Goal: Task Accomplishment & Management: Manage account settings

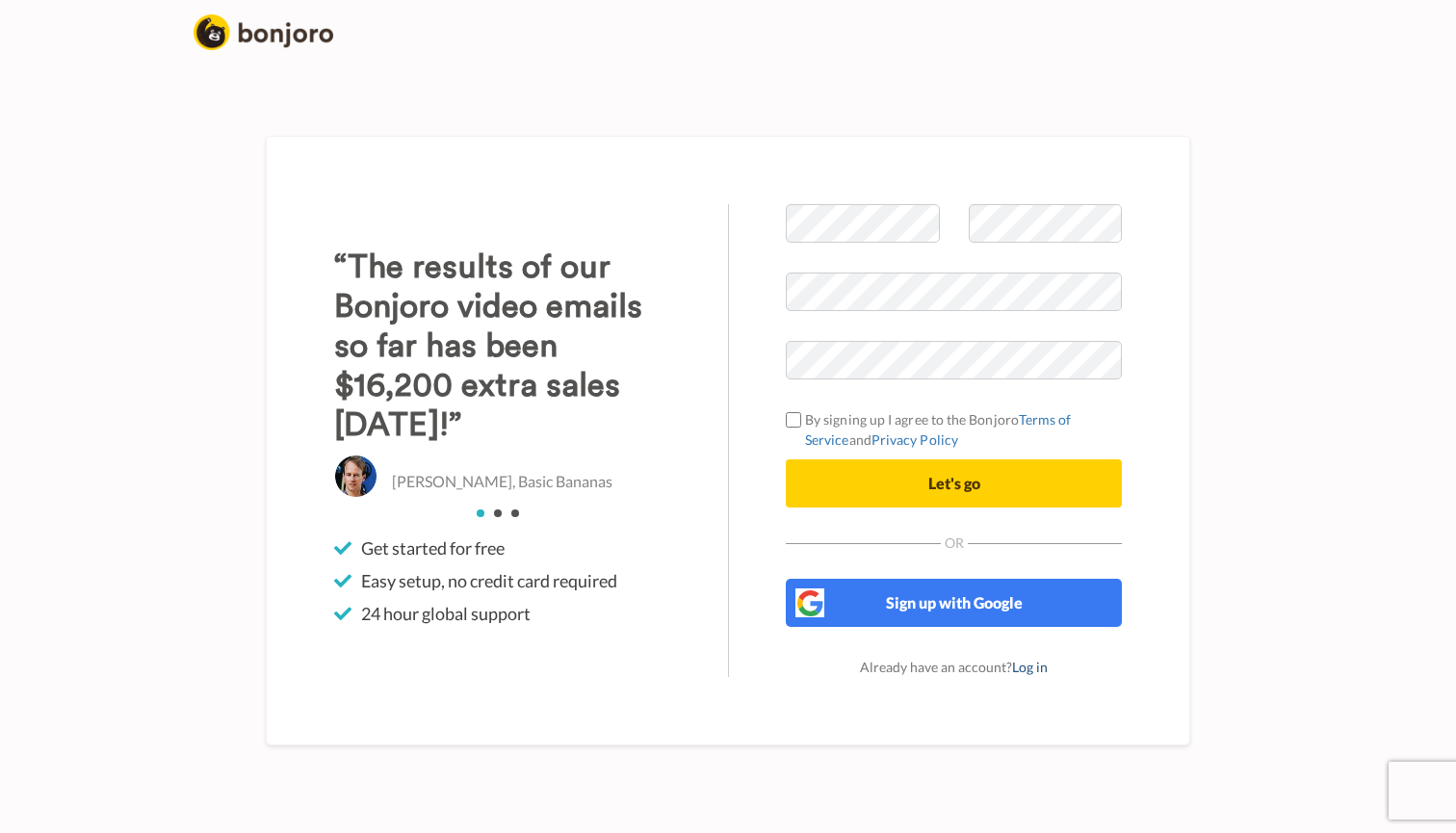
click at [1022, 671] on link "Log in" at bounding box center [1030, 667] width 36 height 16
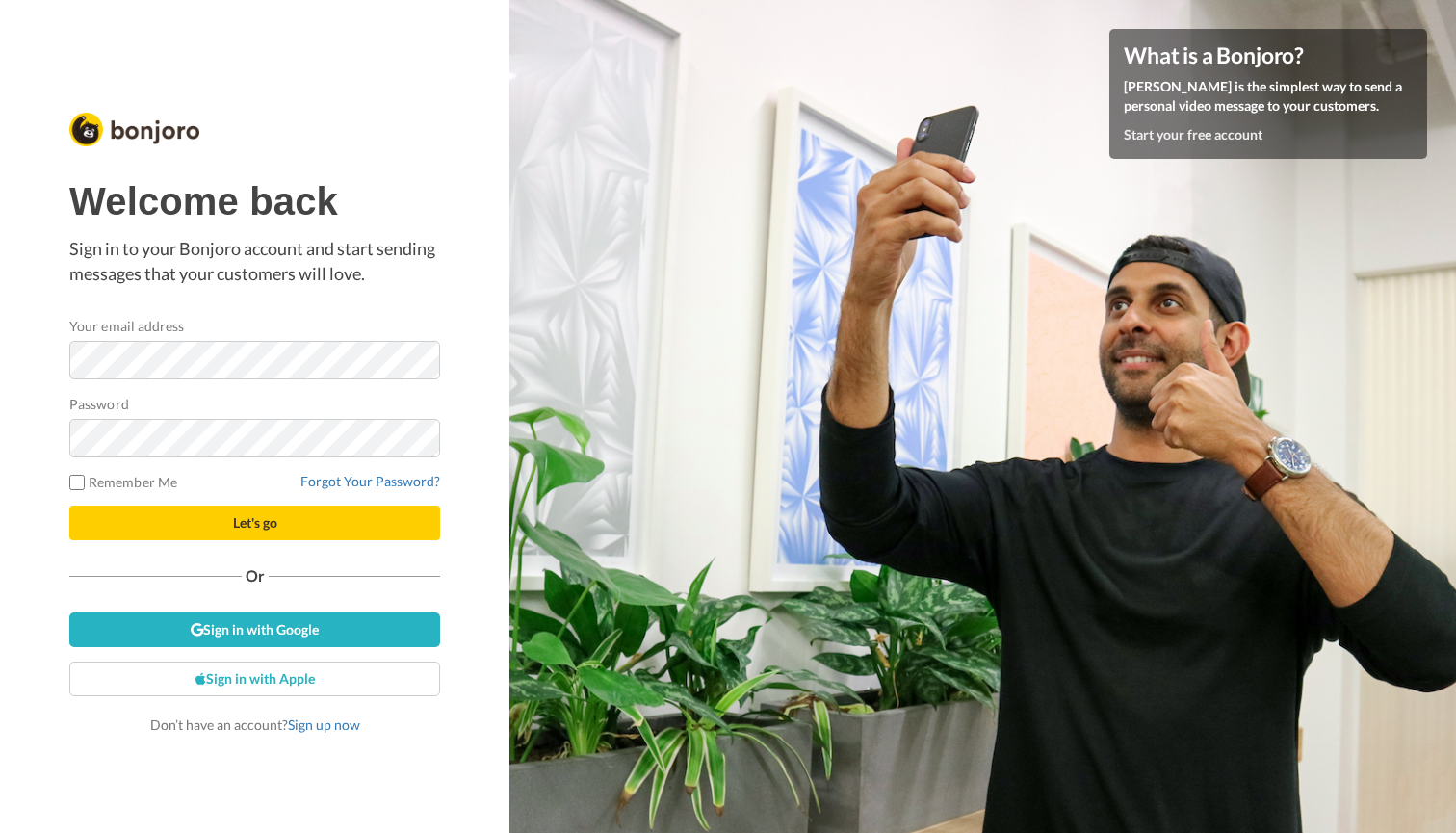
click at [195, 522] on button "Let's go" at bounding box center [254, 523] width 371 height 35
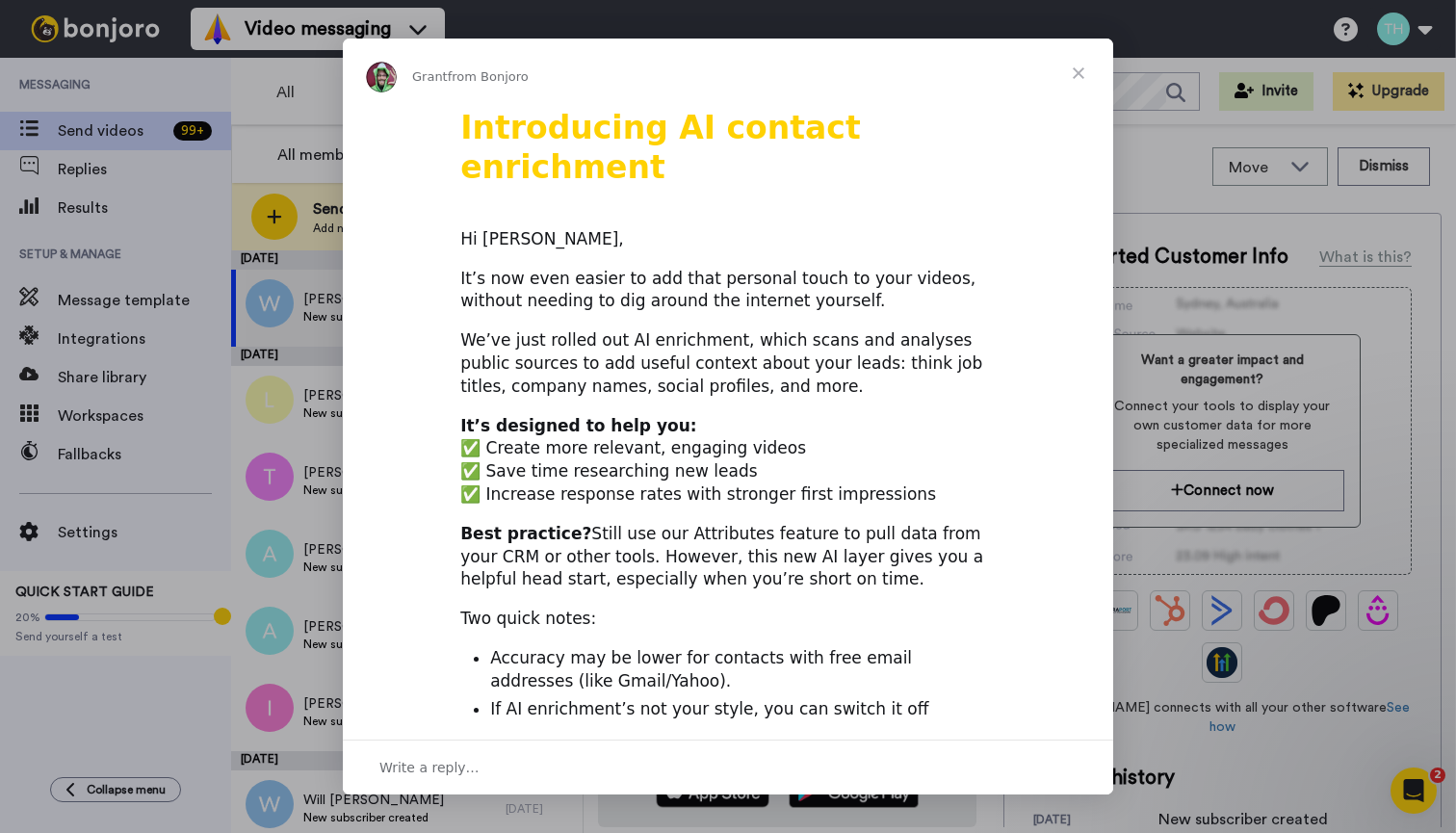
click at [1081, 85] on span "Close" at bounding box center [1078, 73] width 69 height 69
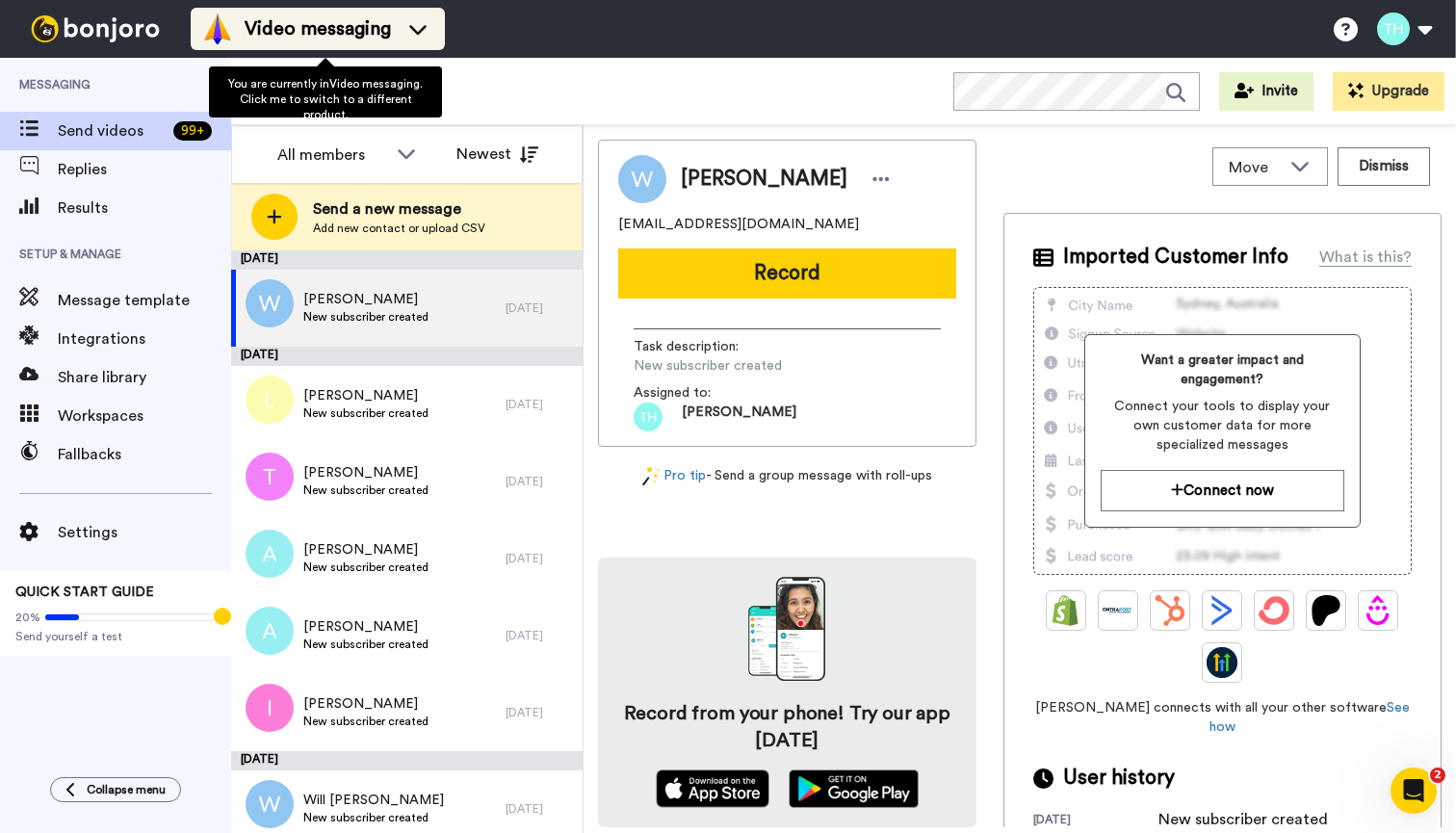
click at [424, 30] on icon at bounding box center [418, 28] width 31 height 19
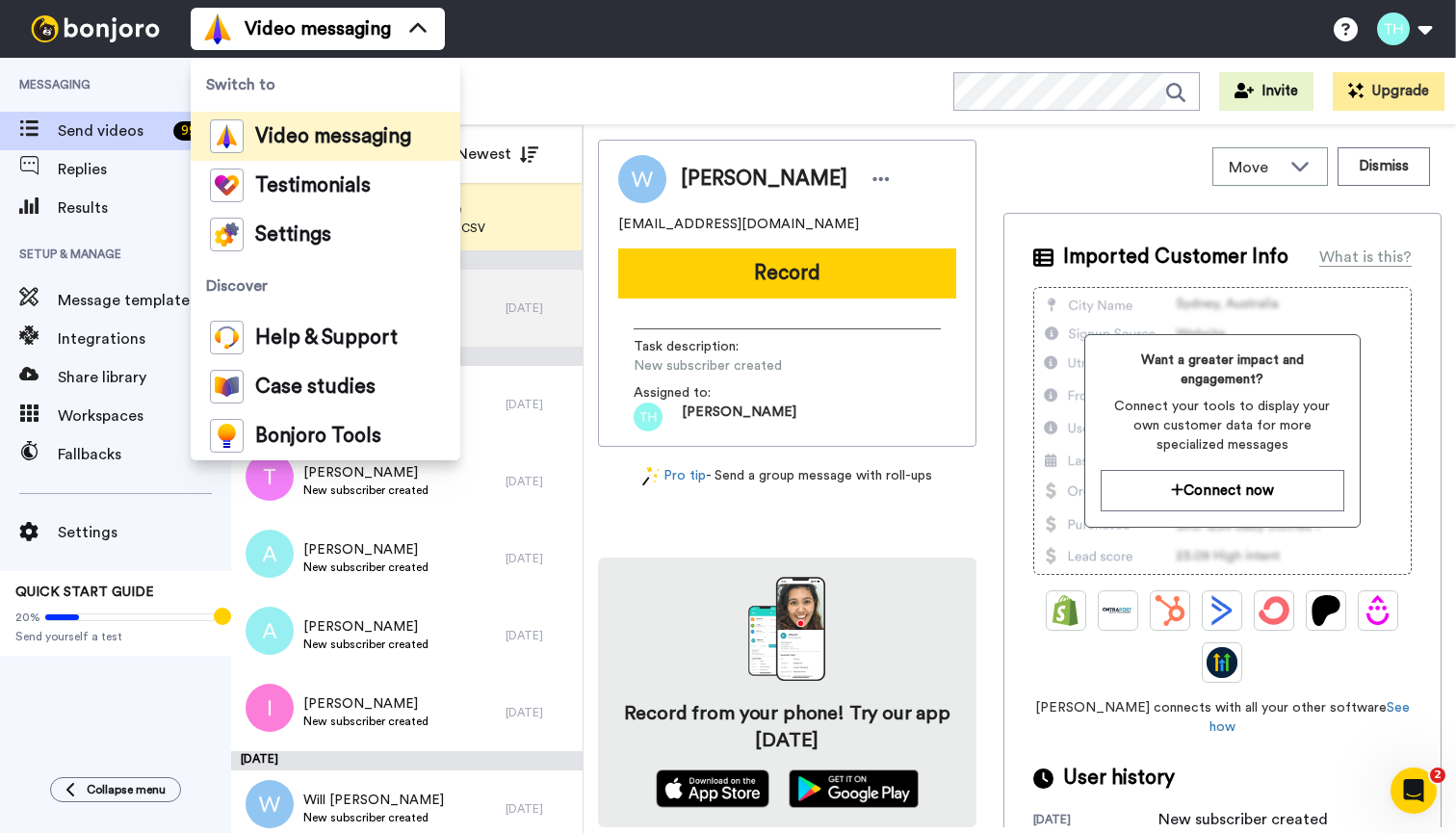
click at [518, 42] on div "Video messaging Switch to Video messaging Testimonials Settings Discover Help &…" at bounding box center [824, 29] width 1266 height 58
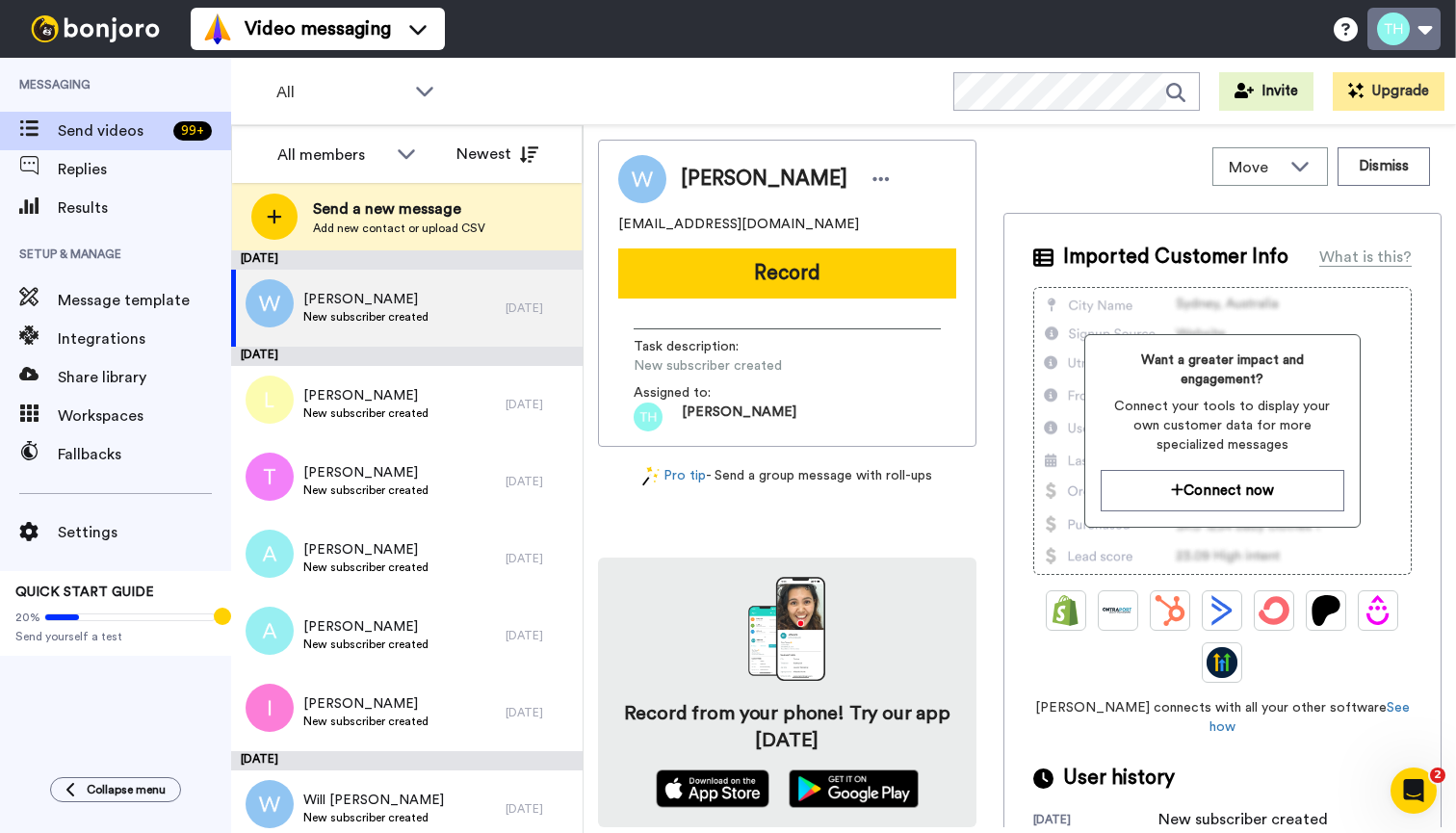
click at [1438, 34] on button at bounding box center [1404, 29] width 73 height 42
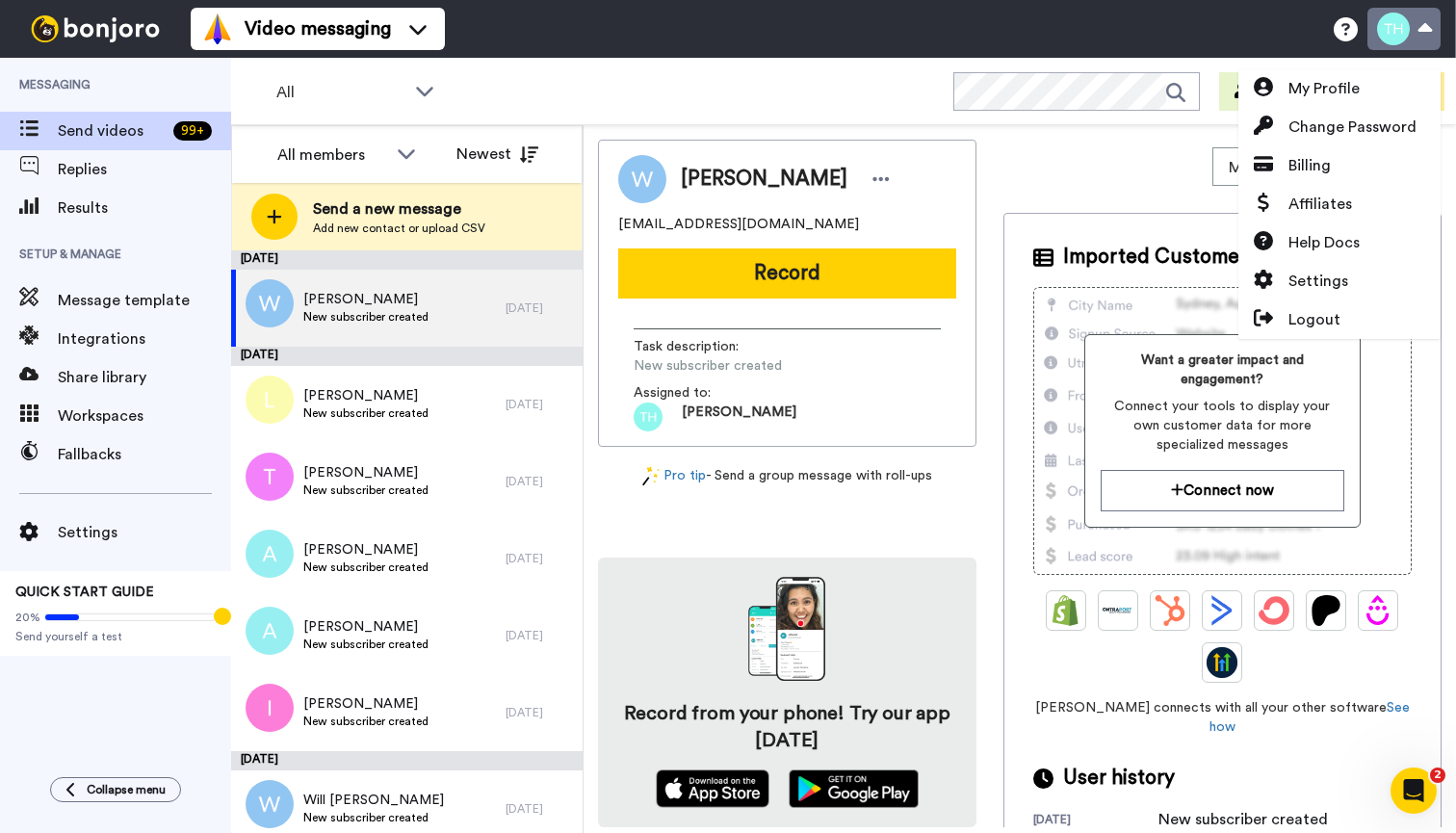
click at [1438, 34] on button at bounding box center [1404, 29] width 73 height 42
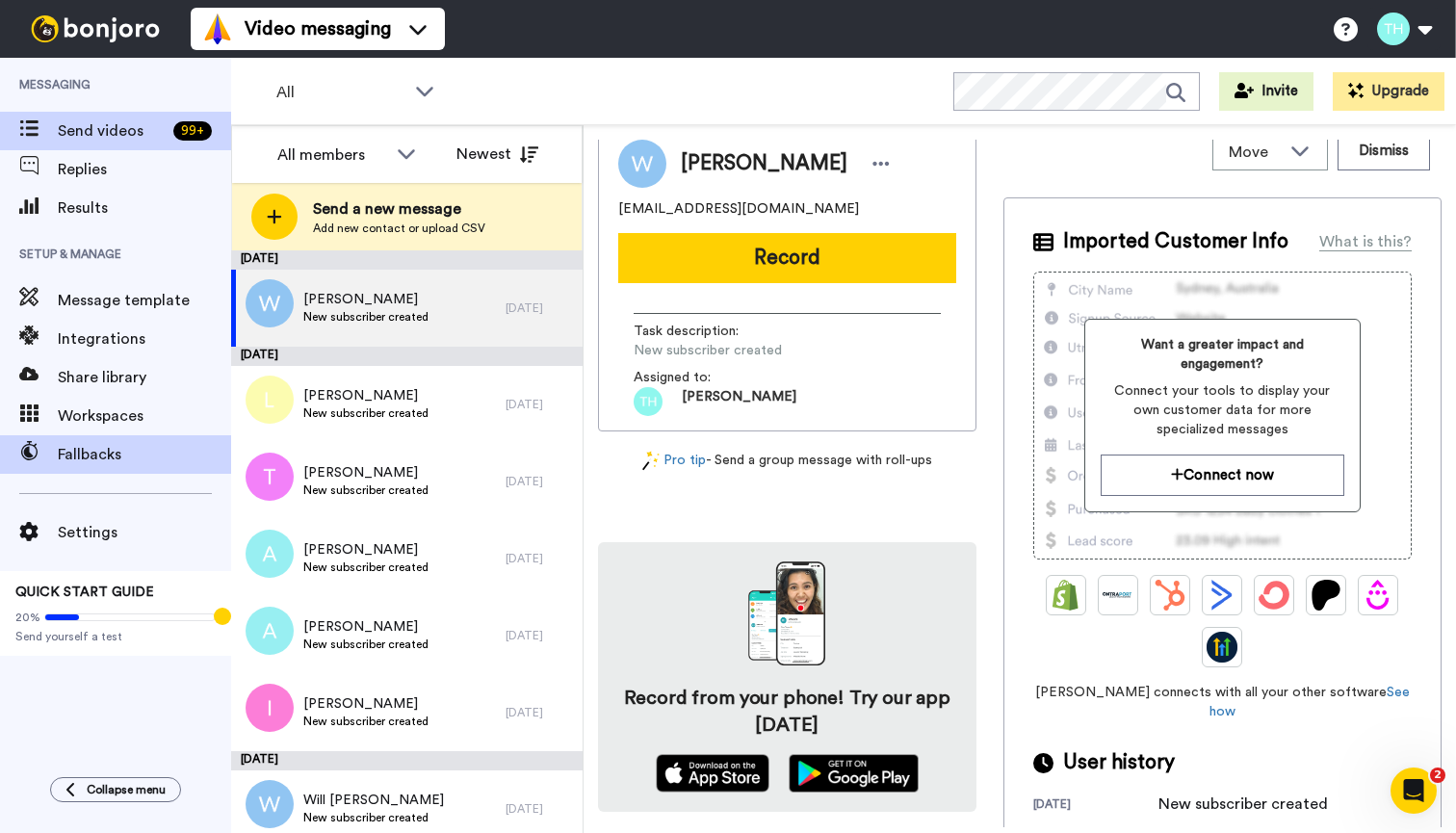
scroll to position [14, 0]
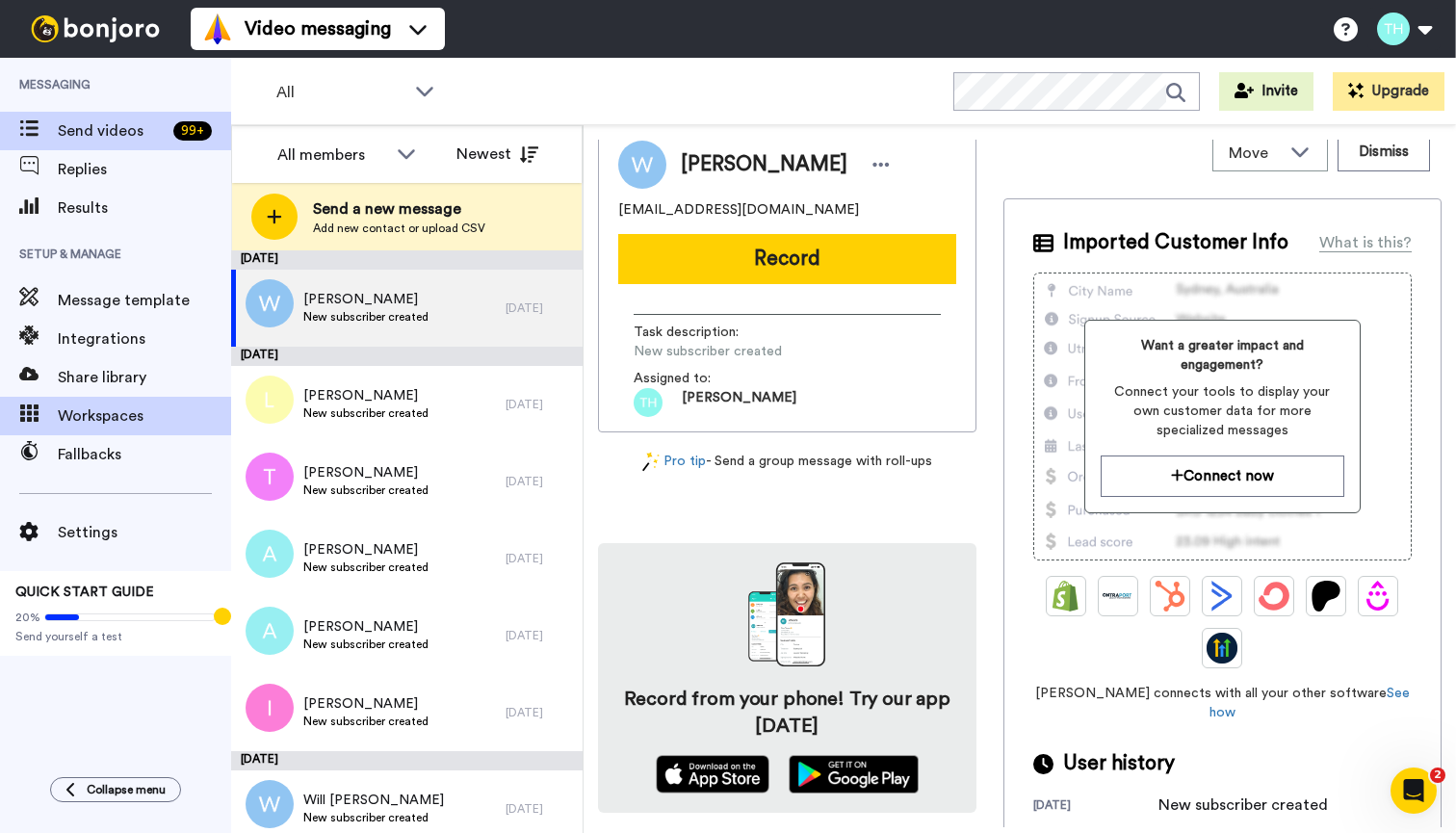
click at [119, 430] on div "Workspaces" at bounding box center [115, 416] width 231 height 39
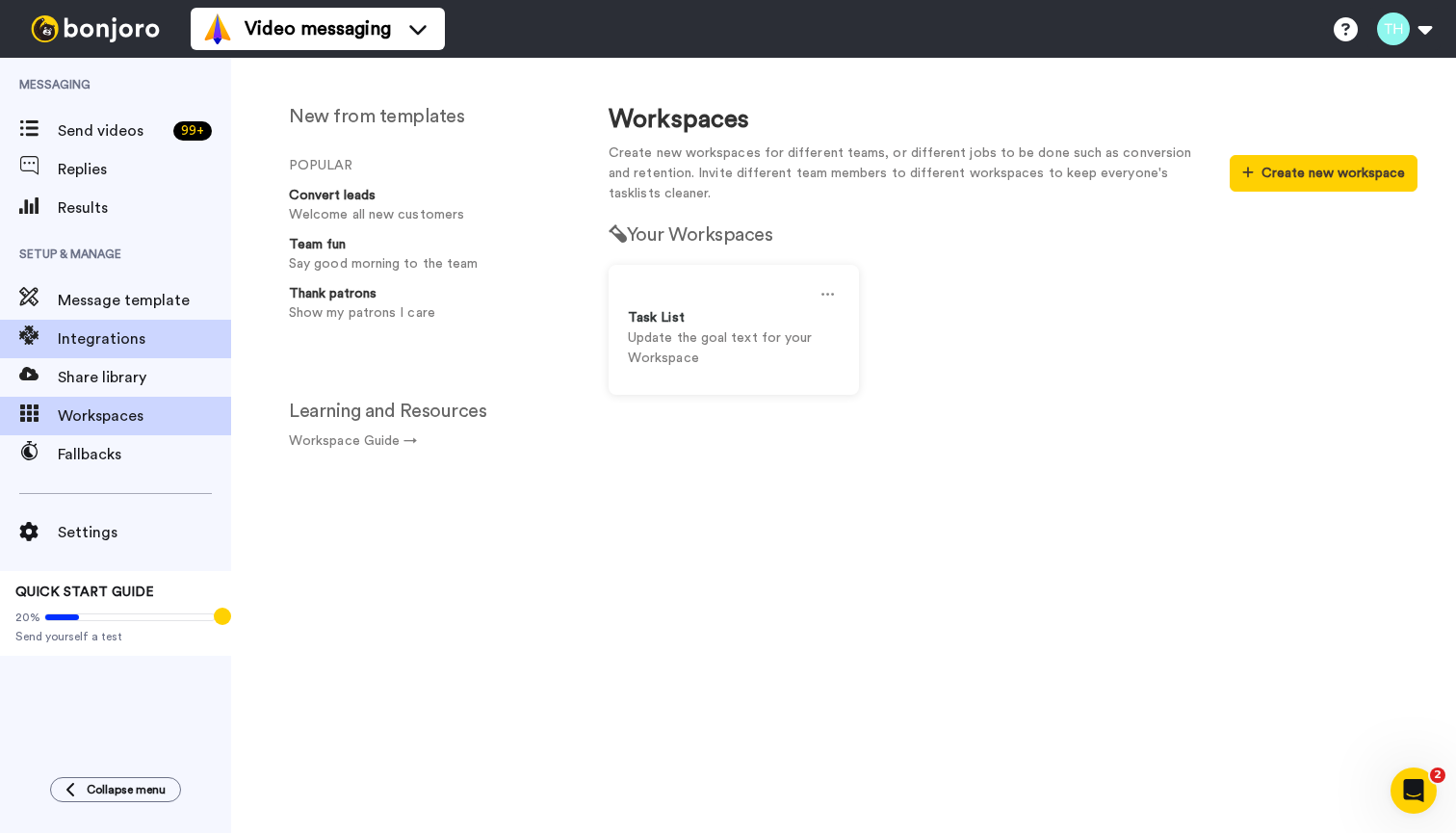
click at [108, 346] on span "Integrations" at bounding box center [144, 338] width 173 height 23
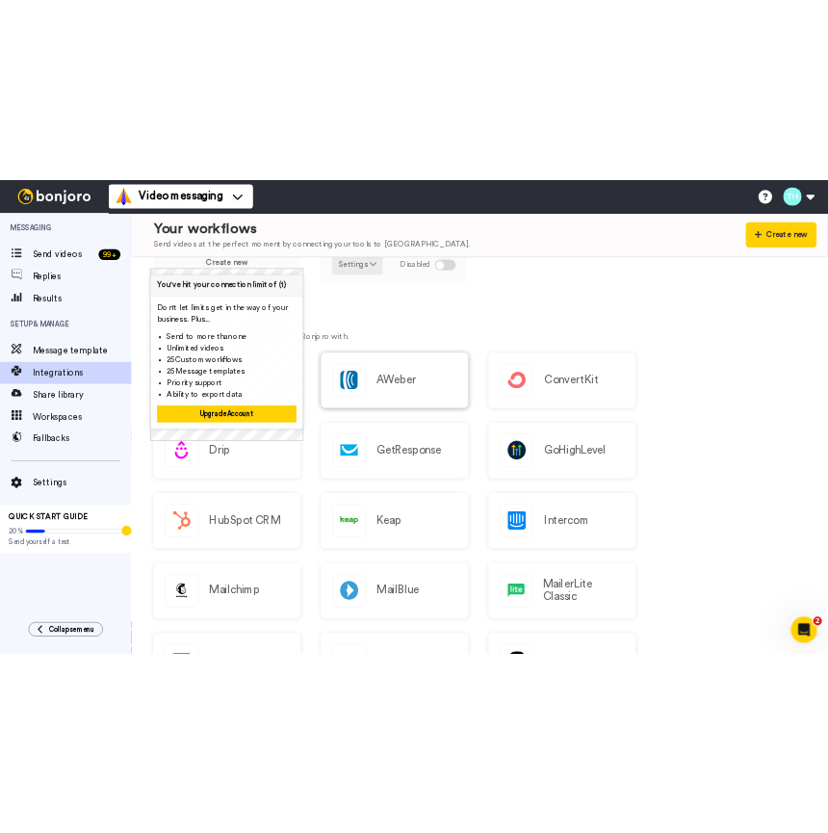
scroll to position [331, 0]
